Goal: Information Seeking & Learning: Learn about a topic

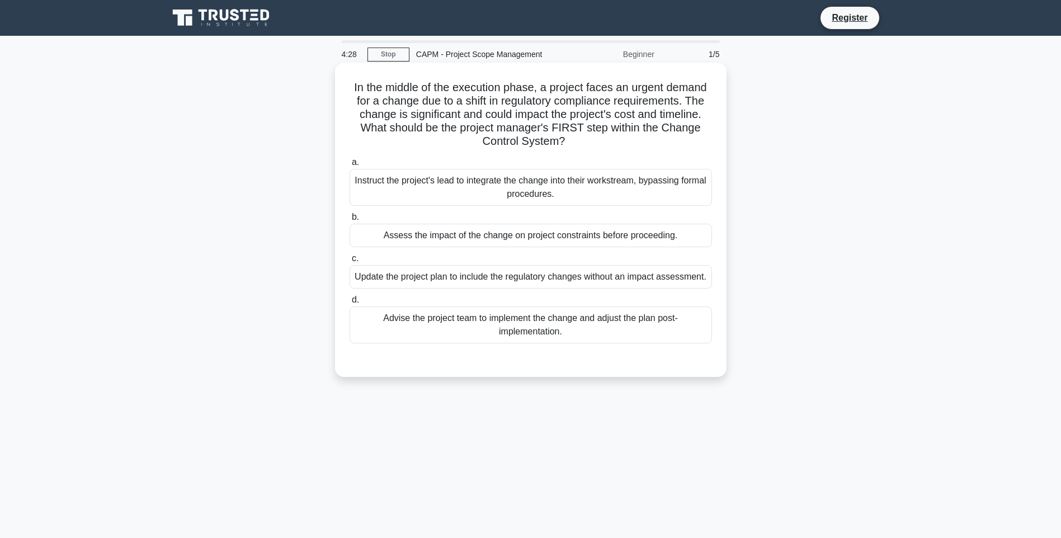
click at [550, 234] on div "Assess the impact of the change on project constraints before proceeding." at bounding box center [531, 235] width 362 height 23
click at [350, 221] on input "b. Assess the impact of the change on project constraints before proceeding." at bounding box center [350, 217] width 0 height 7
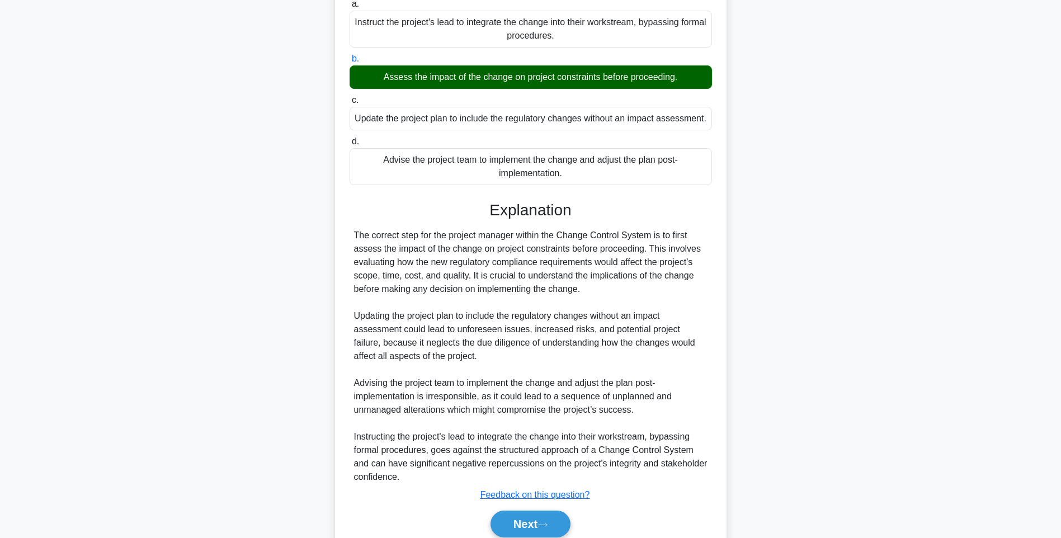
scroll to position [206, 0]
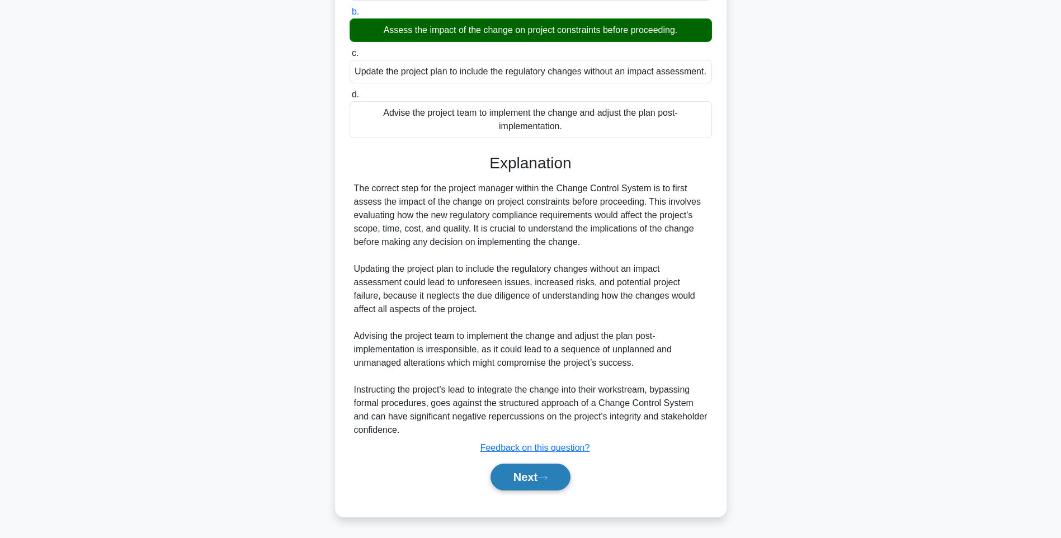
click at [540, 479] on button "Next" at bounding box center [531, 477] width 80 height 27
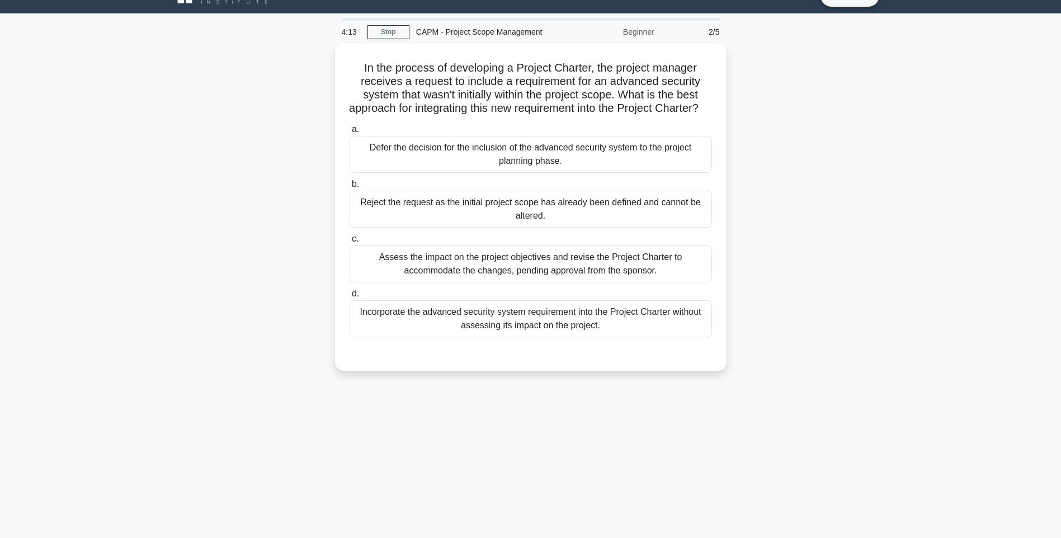
scroll to position [18, 0]
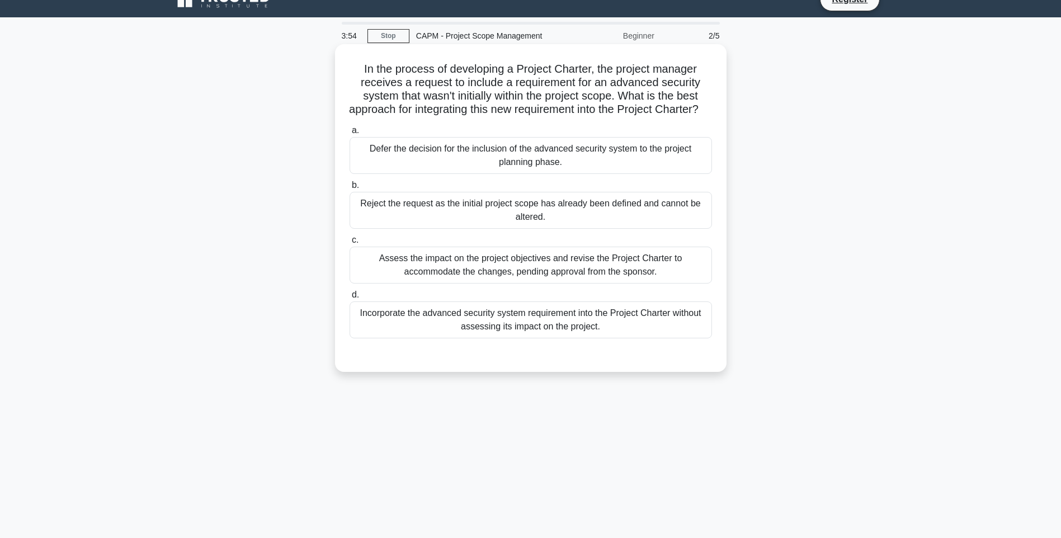
click at [560, 268] on div "Assess the impact on the project objectives and revise the Project Charter to a…" at bounding box center [531, 265] width 362 height 37
click at [350, 244] on input "c. Assess the impact on the project objectives and revise the Project Charter t…" at bounding box center [350, 240] width 0 height 7
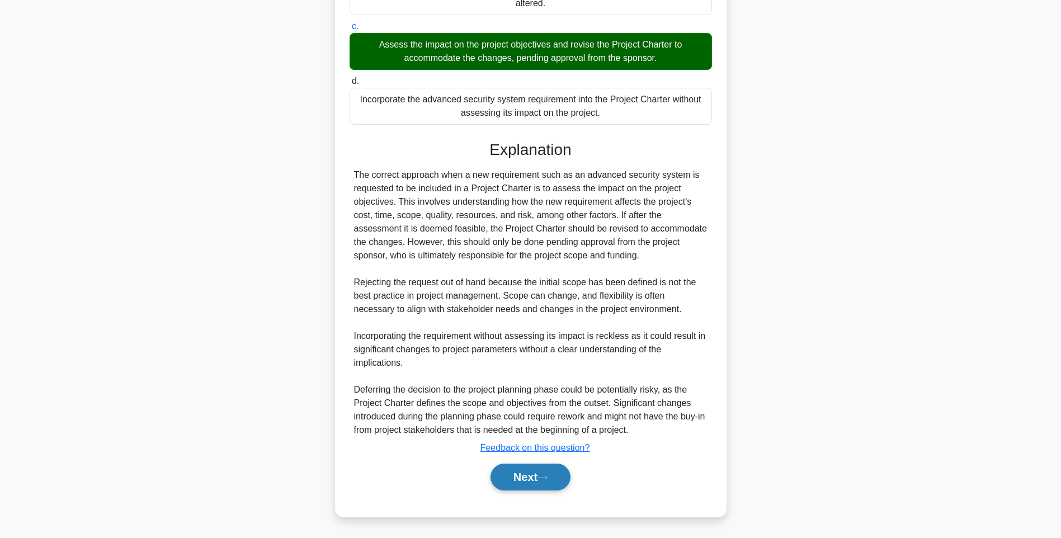
click at [526, 480] on button "Next" at bounding box center [531, 477] width 80 height 27
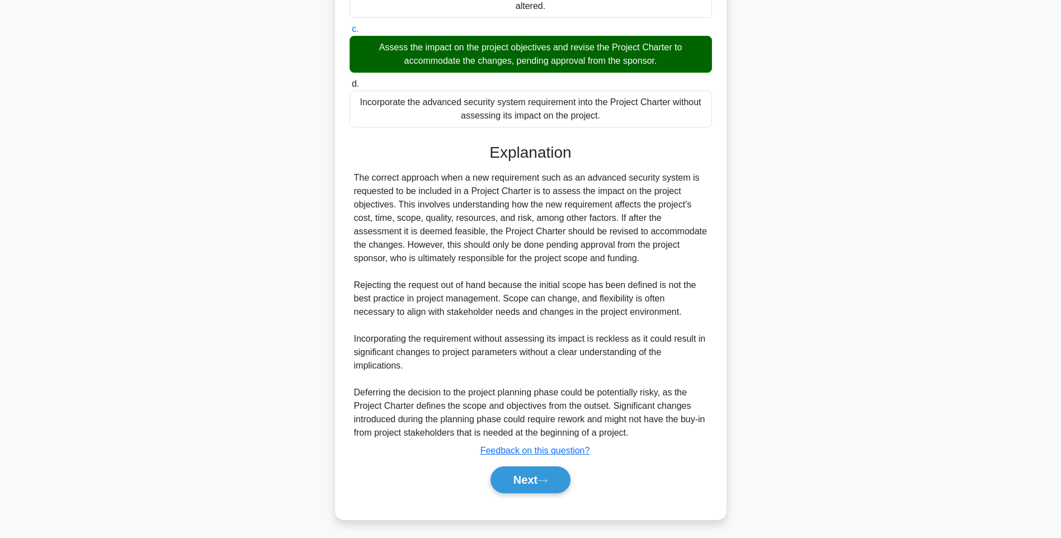
scroll to position [66, 0]
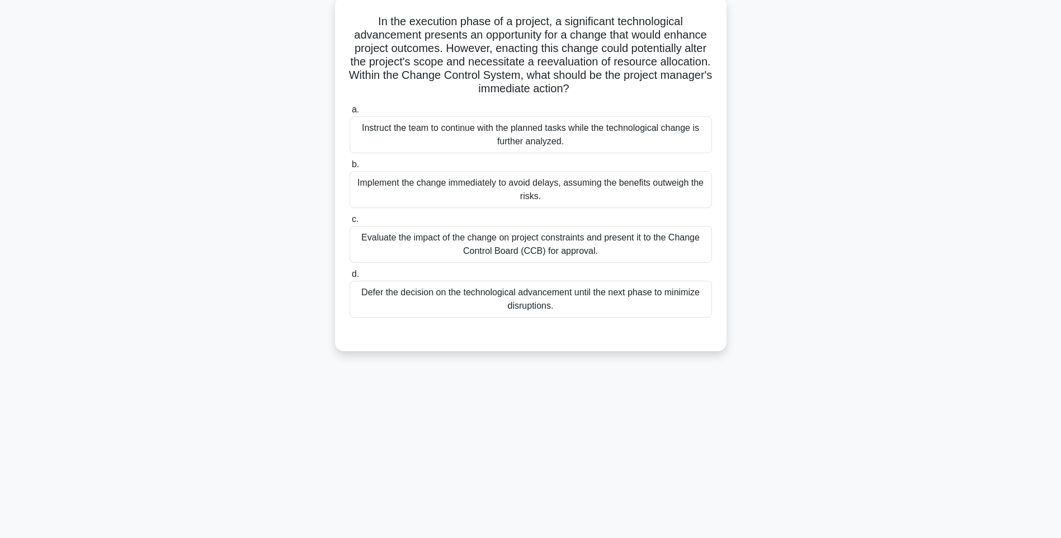
click at [592, 250] on div "Evaluate the impact of the change on project constraints and present it to the …" at bounding box center [531, 244] width 362 height 37
click at [350, 223] on input "c. Evaluate the impact of the change on project constraints and present it to t…" at bounding box center [350, 219] width 0 height 7
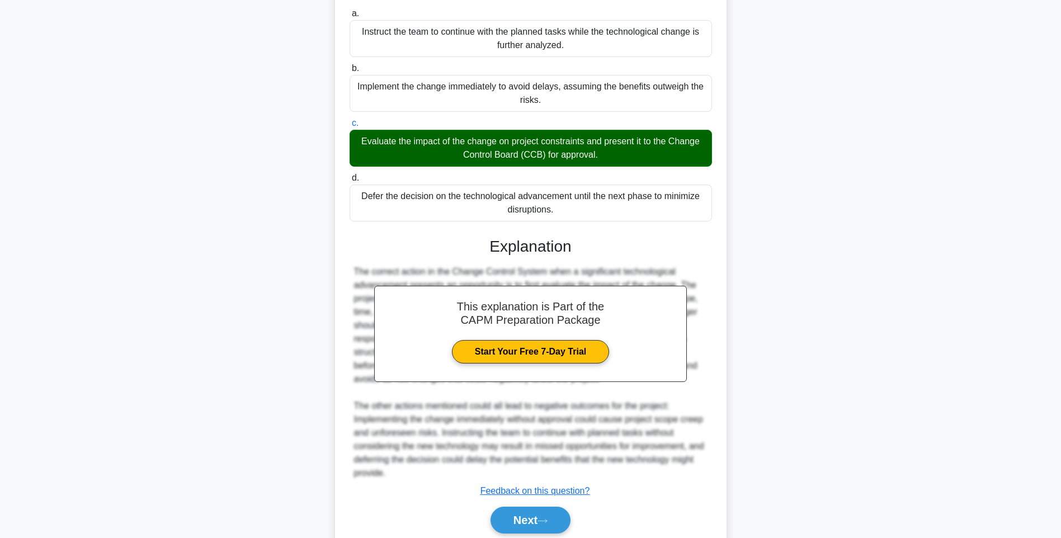
scroll to position [206, 0]
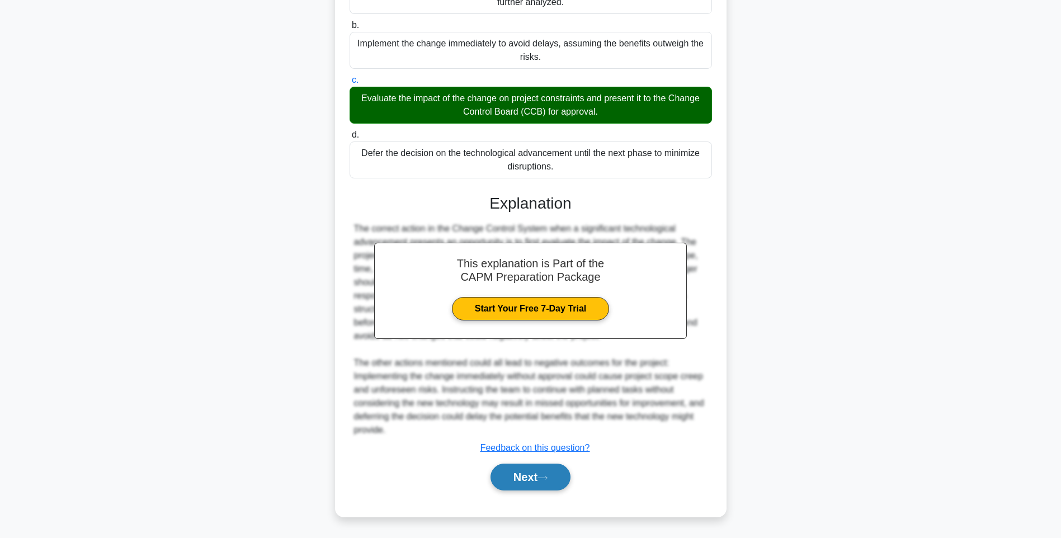
click at [548, 473] on button "Next" at bounding box center [531, 477] width 80 height 27
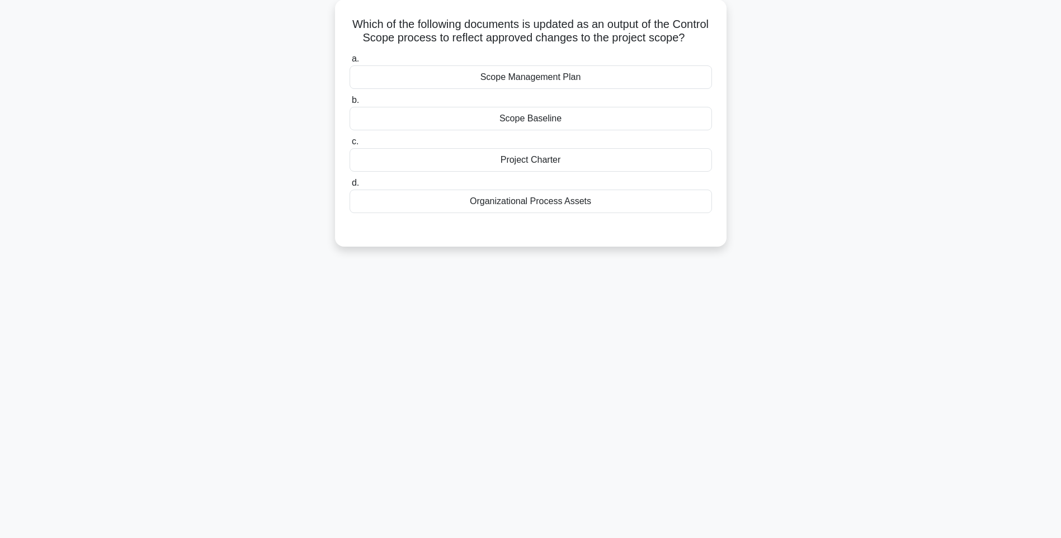
scroll to position [66, 0]
click at [550, 128] on div "Scope Baseline" at bounding box center [531, 115] width 362 height 23
click at [350, 101] on input "b. Scope Baseline" at bounding box center [350, 97] width 0 height 7
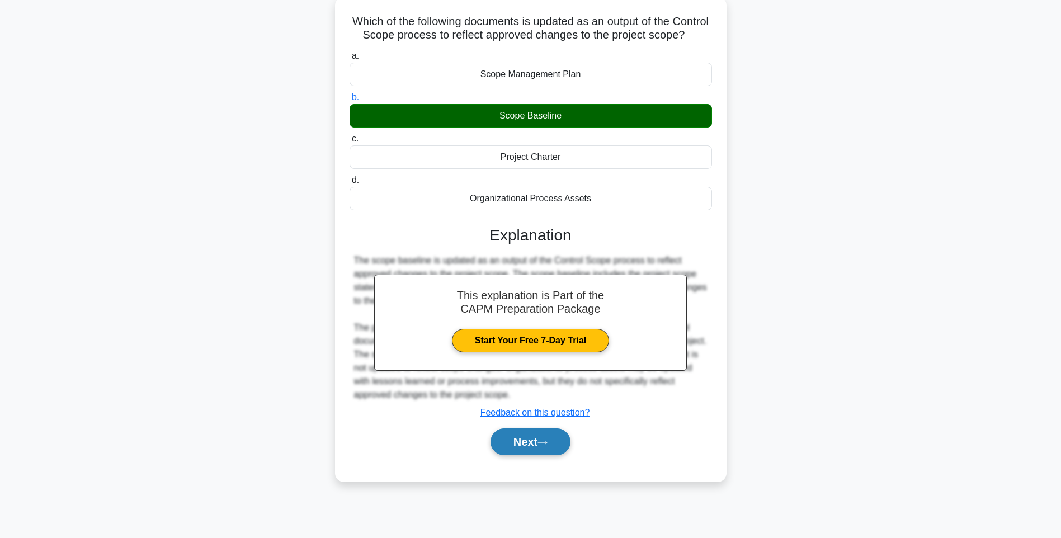
click at [511, 455] on button "Next" at bounding box center [531, 441] width 80 height 27
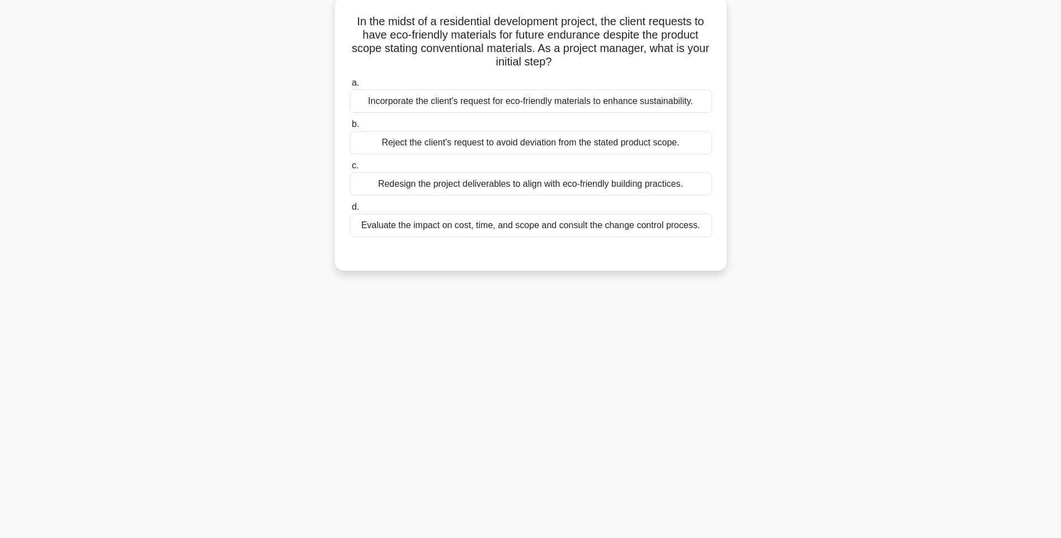
click at [522, 232] on div "Evaluate the impact on cost, time, and scope and consult the change control pro…" at bounding box center [531, 225] width 362 height 23
click at [350, 211] on input "d. Evaluate the impact on cost, time, and scope and consult the change control …" at bounding box center [350, 207] width 0 height 7
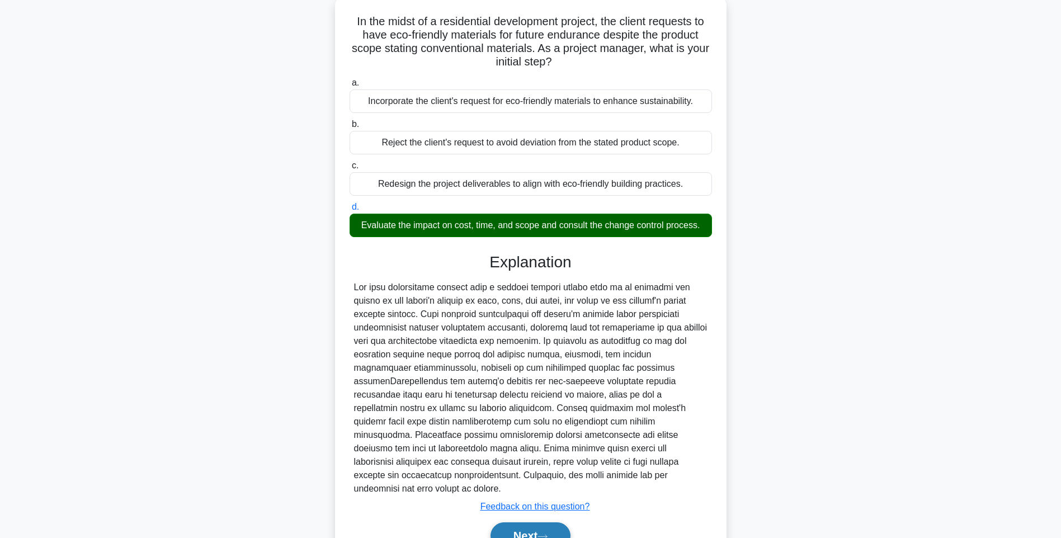
click at [525, 522] on button "Next" at bounding box center [531, 535] width 80 height 27
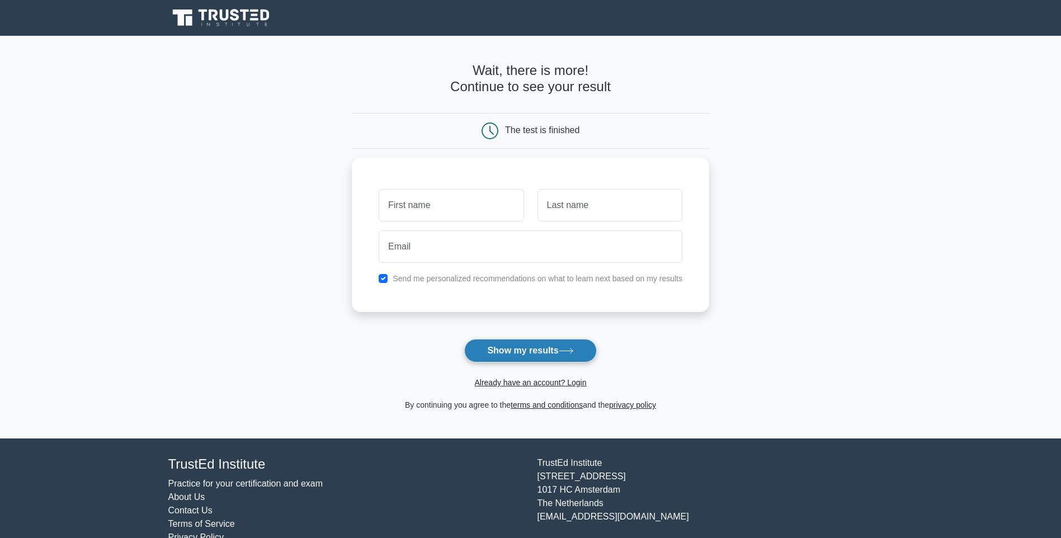
click at [556, 357] on button "Show my results" at bounding box center [530, 350] width 132 height 23
click at [500, 211] on input "text" at bounding box center [451, 202] width 145 height 32
type input "ggdhdf"
click at [591, 209] on input "text" at bounding box center [609, 202] width 145 height 32
type input "dfgdfh"
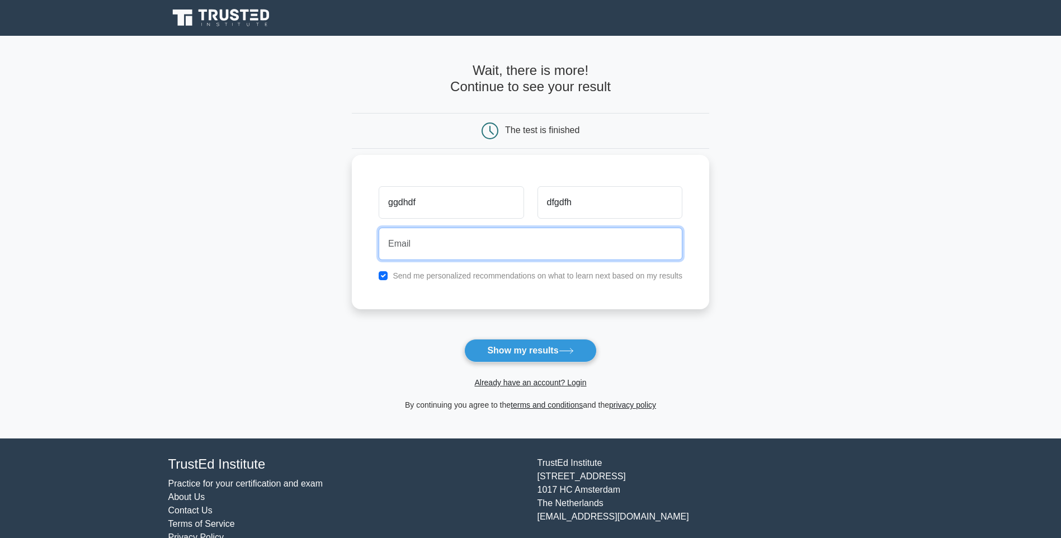
click at [492, 244] on input "email" at bounding box center [531, 244] width 304 height 32
type input "sdfghsh@gmail.com"
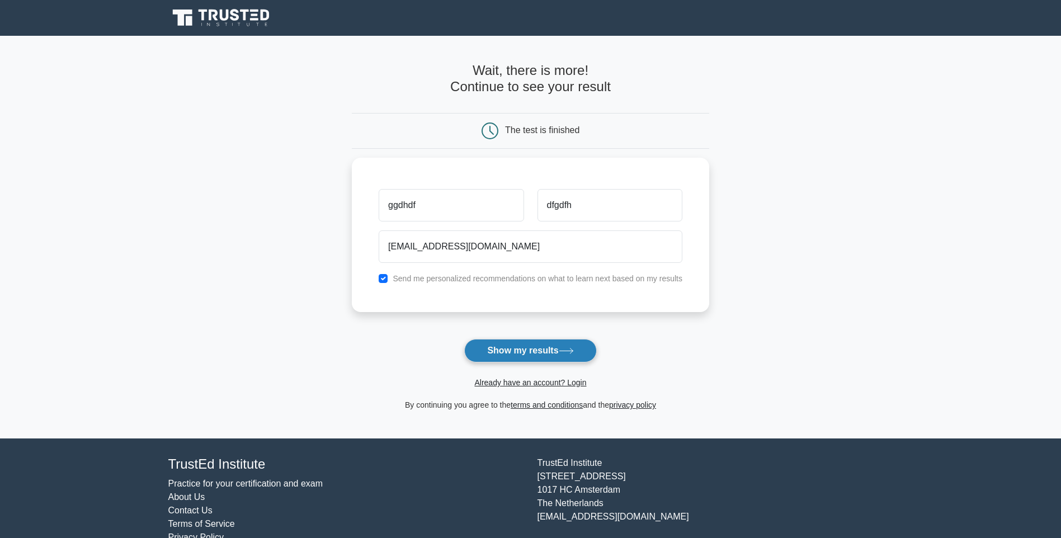
click at [540, 353] on button "Show my results" at bounding box center [530, 350] width 132 height 23
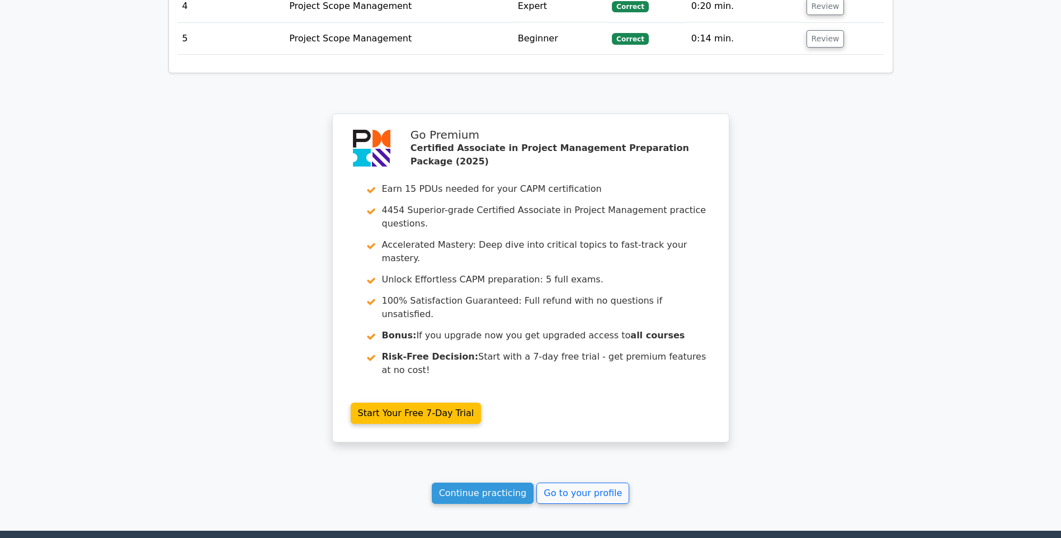
scroll to position [1684, 0]
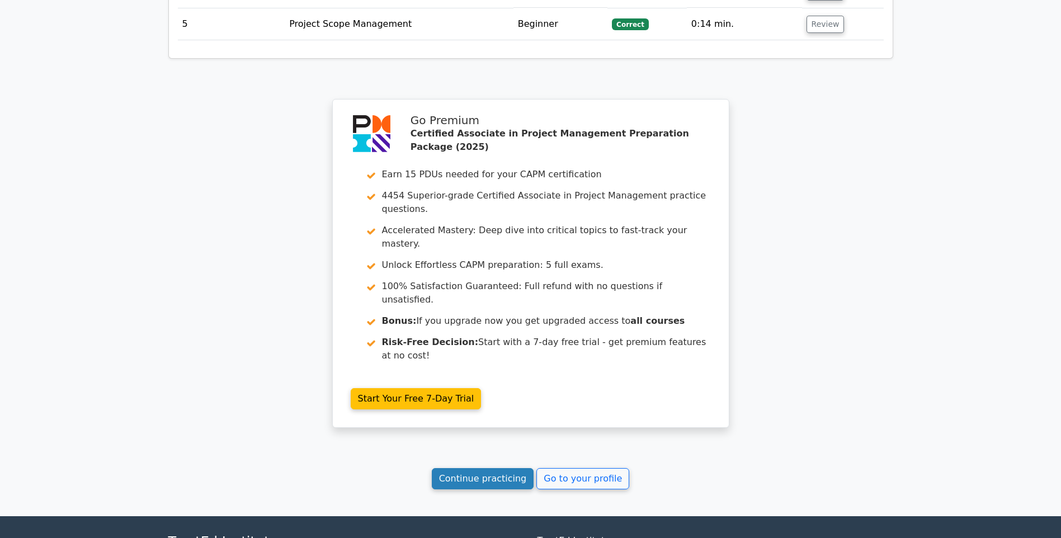
click at [508, 468] on link "Continue practicing" at bounding box center [483, 478] width 102 height 21
